Goal: Task Accomplishment & Management: Complete application form

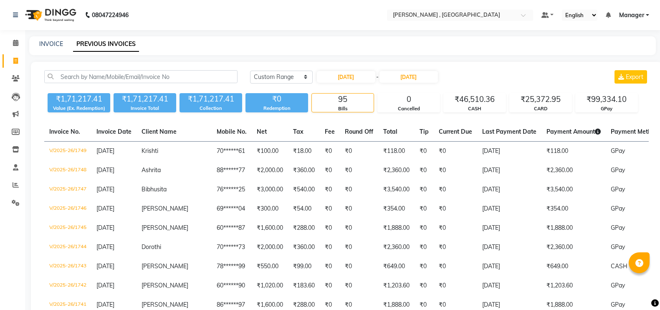
select select "range"
click at [16, 63] on icon at bounding box center [15, 61] width 5 height 6
select select "service"
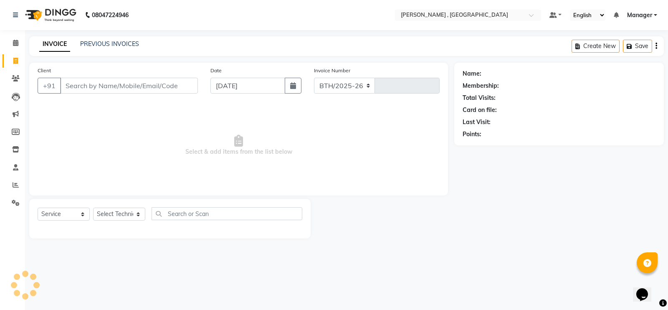
select select "4283"
type input "1768"
click at [122, 215] on select "Select Technician [PERSON_NAME] [PERSON_NAME] Manager [PERSON_NAME] Thangpi [PE…" at bounding box center [119, 214] width 52 height 13
select select "23268"
click at [93, 208] on select "Select Technician [PERSON_NAME] [PERSON_NAME] Manager [PERSON_NAME] Thangpi [PE…" at bounding box center [119, 214] width 52 height 13
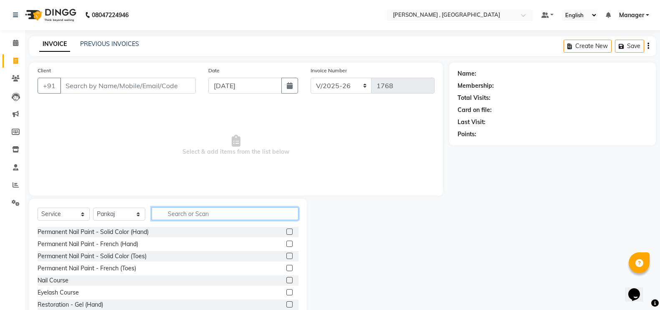
click at [207, 209] on input "text" at bounding box center [225, 213] width 147 height 13
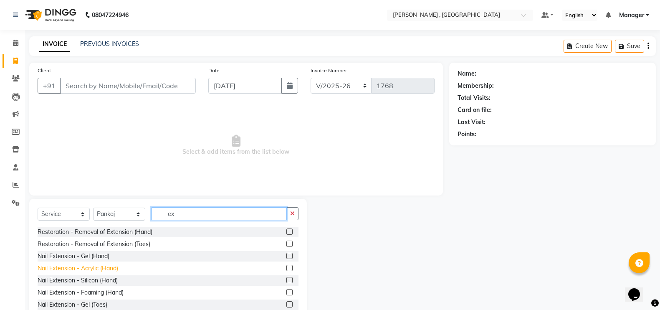
type input "ex"
click at [89, 266] on div "Nail Extension - Acrylic (Hand)" at bounding box center [78, 268] width 81 height 9
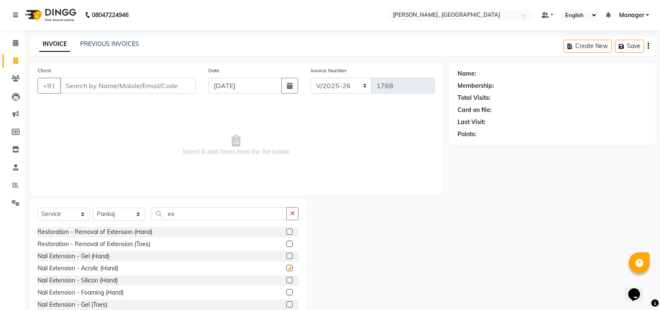
checkbox input "false"
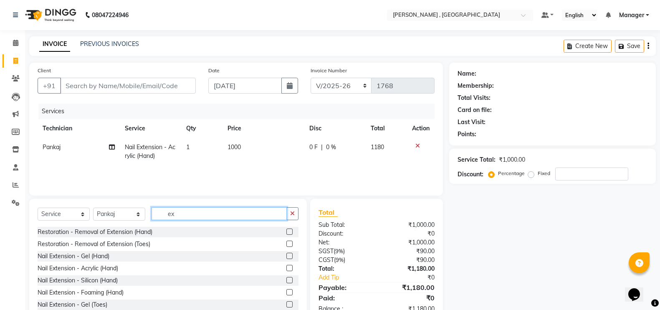
click at [198, 211] on input "ex" at bounding box center [219, 213] width 135 height 13
type input "e"
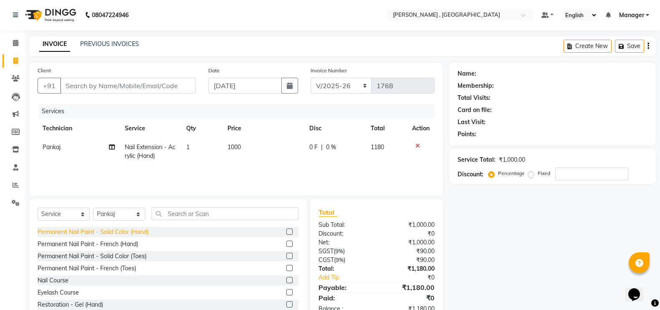
click at [126, 231] on div "Permanent Nail Paint - Solid Color (Hand)" at bounding box center [93, 232] width 111 height 9
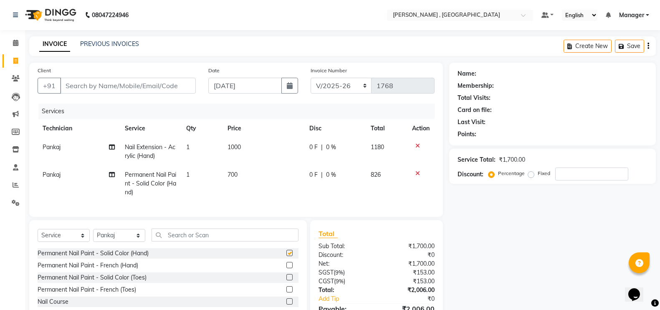
checkbox input "false"
click at [233, 185] on td "700" at bounding box center [264, 183] width 82 height 36
select select "23268"
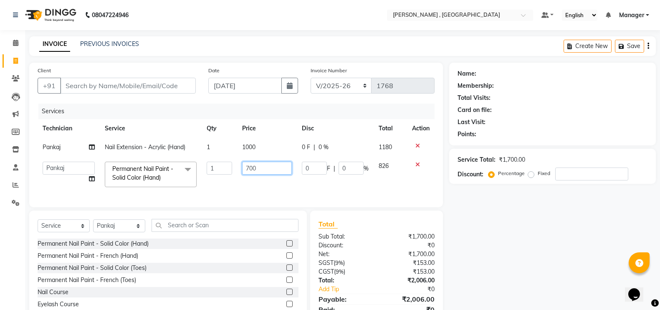
click at [250, 167] on input "700" at bounding box center [267, 168] width 50 height 13
click at [277, 168] on input "600" at bounding box center [267, 168] width 50 height 13
type input "60"
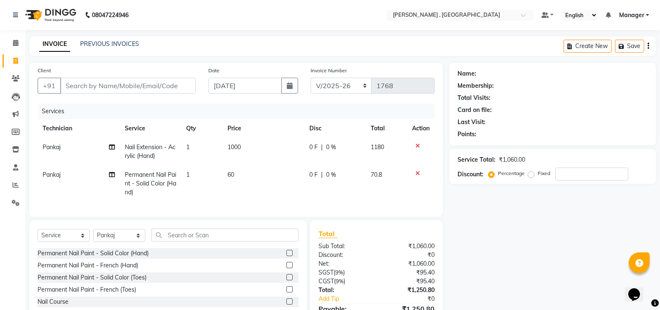
drag, startPoint x: 205, startPoint y: 180, endPoint x: 214, endPoint y: 178, distance: 8.6
click at [206, 180] on td "1" at bounding box center [201, 183] width 41 height 36
select select "23268"
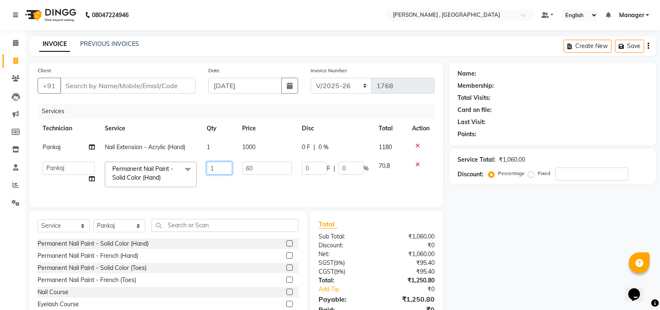
click at [218, 170] on input "1" at bounding box center [219, 168] width 25 height 13
type input "12"
click at [223, 232] on input "text" at bounding box center [225, 225] width 147 height 13
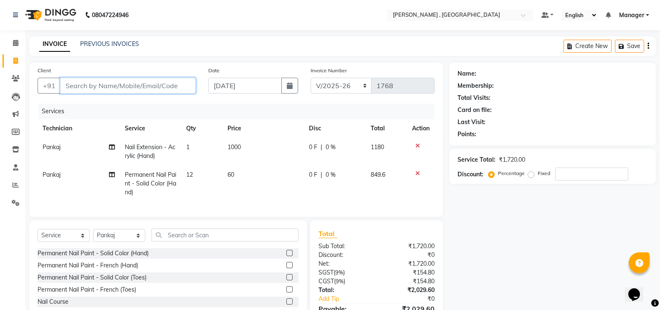
click at [144, 86] on input "Client" at bounding box center [128, 86] width 136 height 16
type input "7"
type input "0"
type input "7018727063"
click at [176, 86] on span "Add Client" at bounding box center [174, 85] width 33 height 8
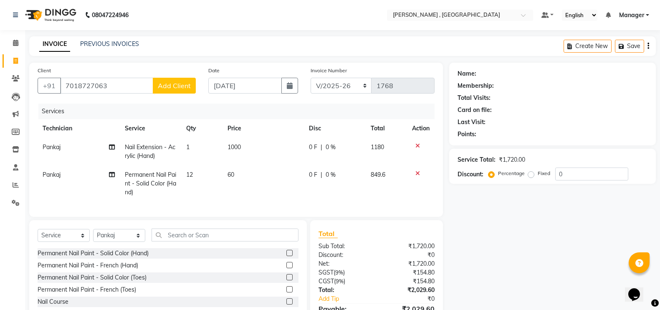
select select "21"
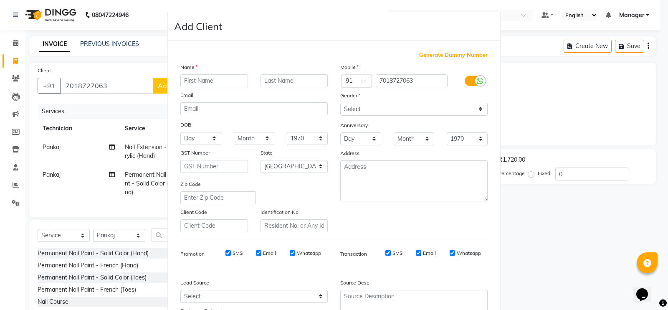
click at [206, 80] on input "text" at bounding box center [214, 80] width 68 height 13
type input "A"
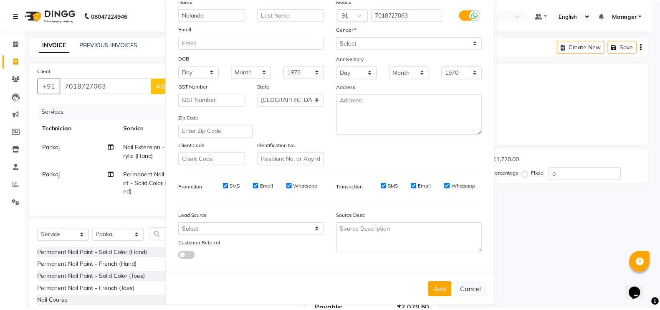
scroll to position [76, 0]
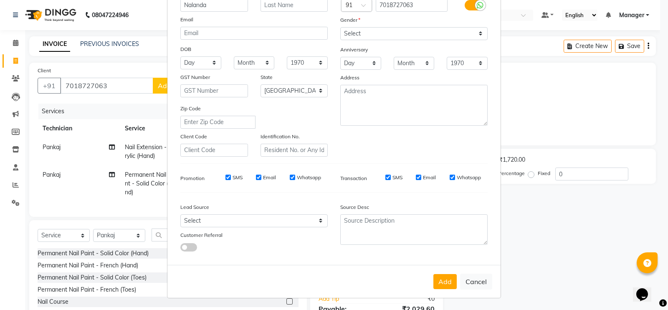
type input "Nalanda"
click at [355, 31] on select "Select [DEMOGRAPHIC_DATA] [DEMOGRAPHIC_DATA] Other Prefer Not To Say" at bounding box center [413, 33] width 147 height 13
select select "[DEMOGRAPHIC_DATA]"
click at [340, 27] on select "Select [DEMOGRAPHIC_DATA] [DEMOGRAPHIC_DATA] Other Prefer Not To Say" at bounding box center [413, 33] width 147 height 13
click at [449, 279] on button "Add" at bounding box center [444, 281] width 23 height 15
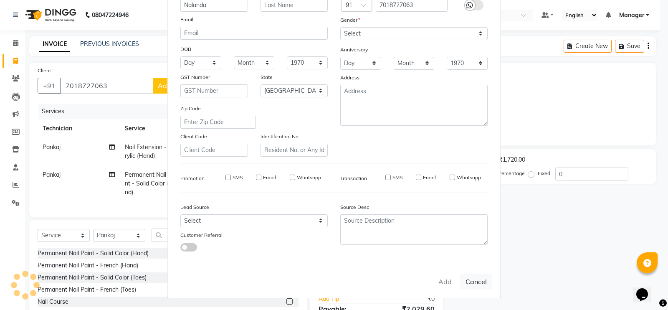
type input "70******63"
select select
select select "null"
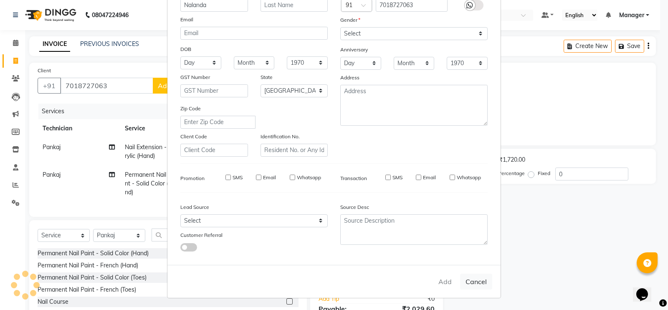
select select
checkbox input "false"
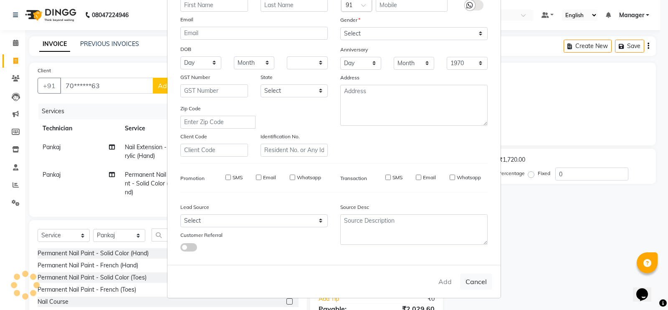
checkbox input "false"
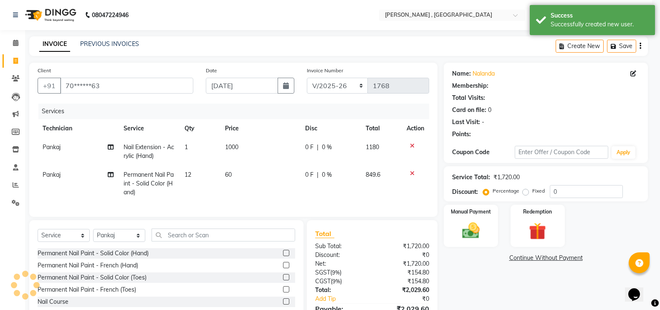
select select "1: Object"
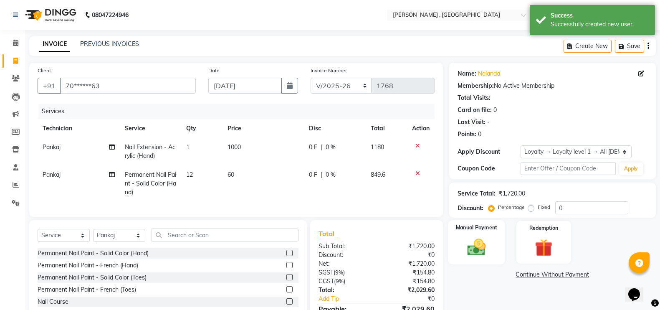
scroll to position [54, 0]
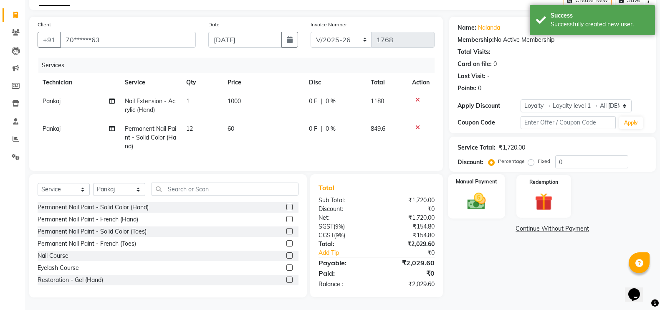
click at [474, 194] on img at bounding box center [477, 200] width 30 height 21
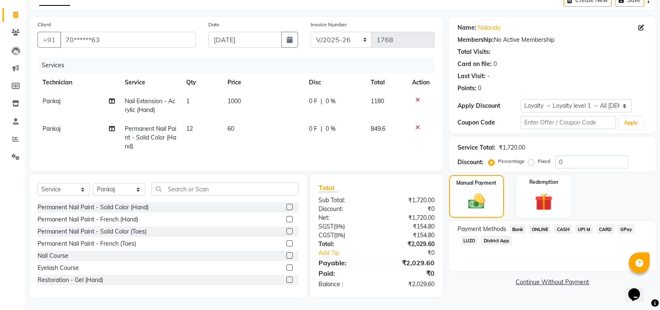
click at [623, 224] on span "GPay" at bounding box center [626, 229] width 17 height 10
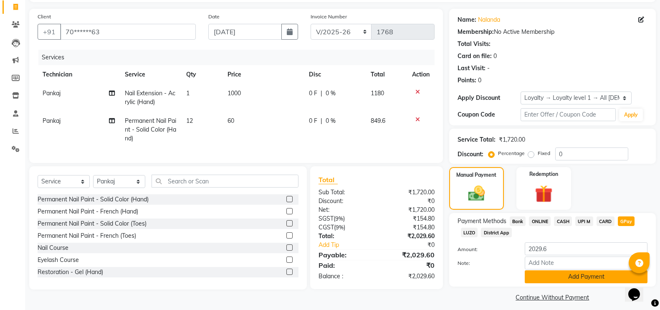
click at [583, 278] on button "Add Payment" at bounding box center [586, 276] width 123 height 13
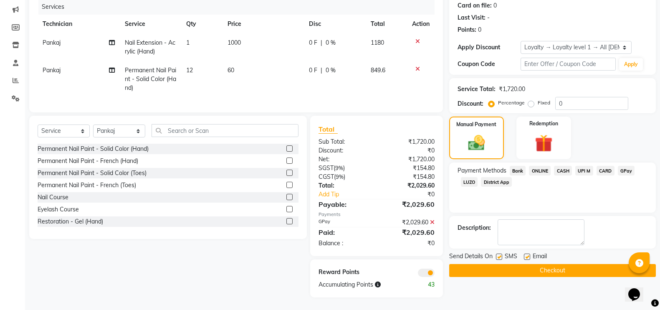
scroll to position [112, 0]
click at [581, 264] on button "Checkout" at bounding box center [552, 270] width 207 height 13
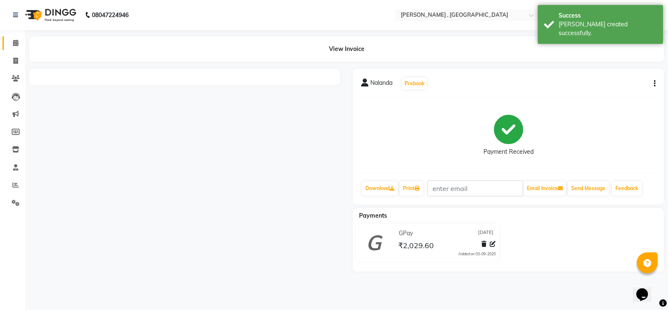
click at [6, 41] on link "Calendar" at bounding box center [13, 43] width 20 height 14
